Goal: Obtain resource: Download file/media

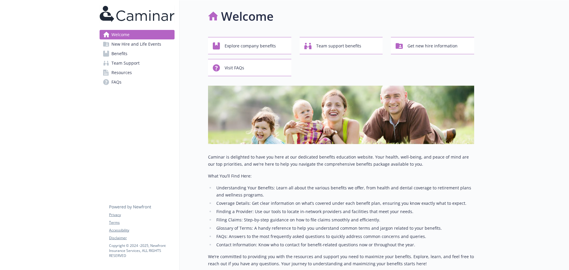
click at [141, 40] on span "New Hire and Life Events" at bounding box center [136, 43] width 50 height 9
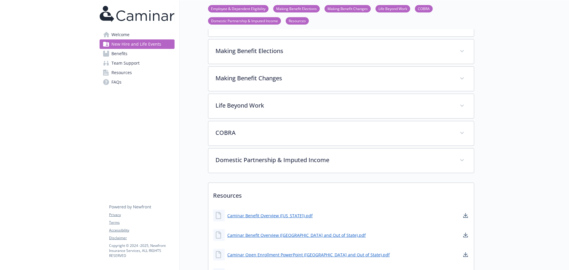
scroll to position [175, 0]
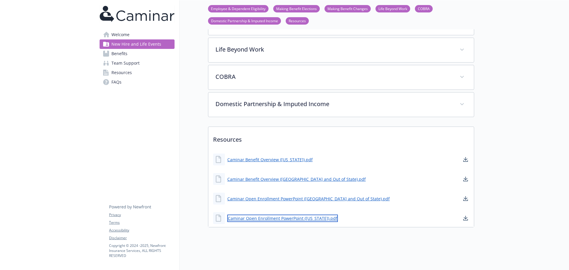
click at [284, 215] on link "Caminar Open Enrollment PowerPoint ([US_STATE]).pdf" at bounding box center [282, 218] width 111 height 7
